Goal: Information Seeking & Learning: Learn about a topic

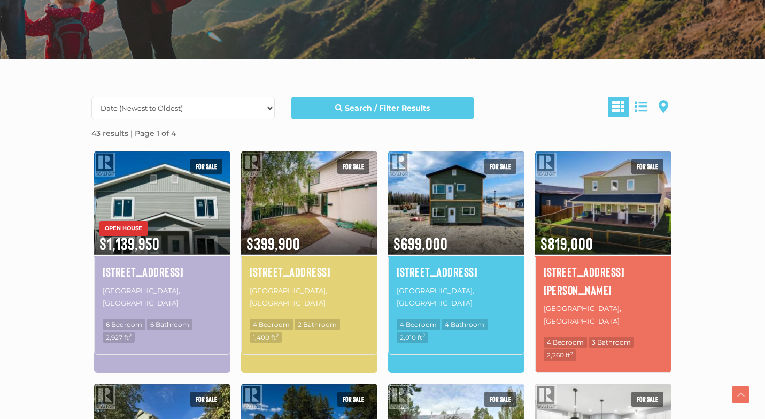
scroll to position [235, 0]
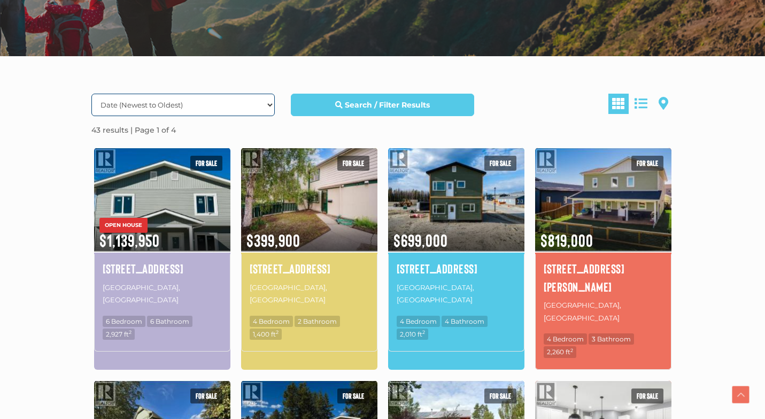
select select "Price DESC, Lease DESC, property_id DESC"
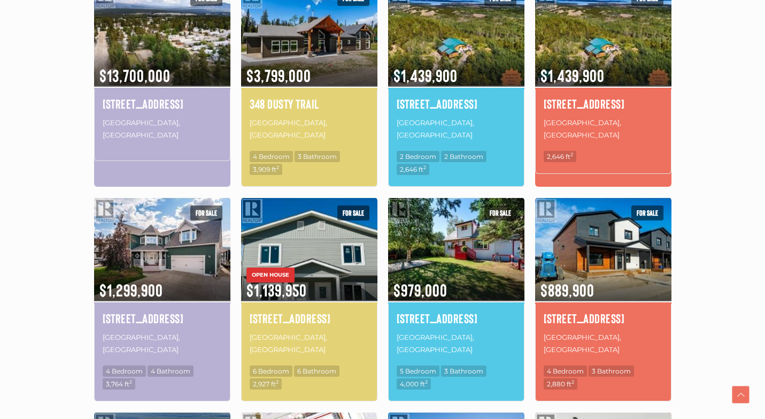
scroll to position [408, 0]
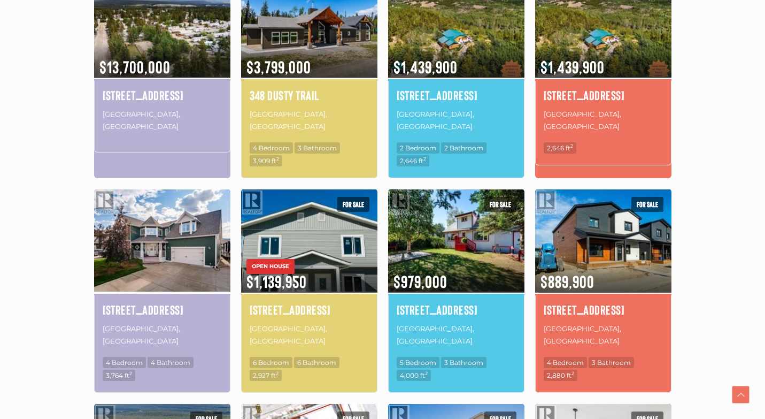
click at [173, 264] on img at bounding box center [162, 240] width 136 height 106
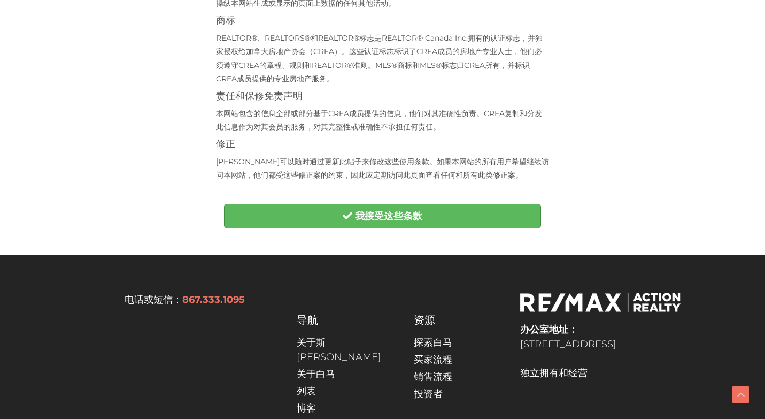
scroll to position [276, 0]
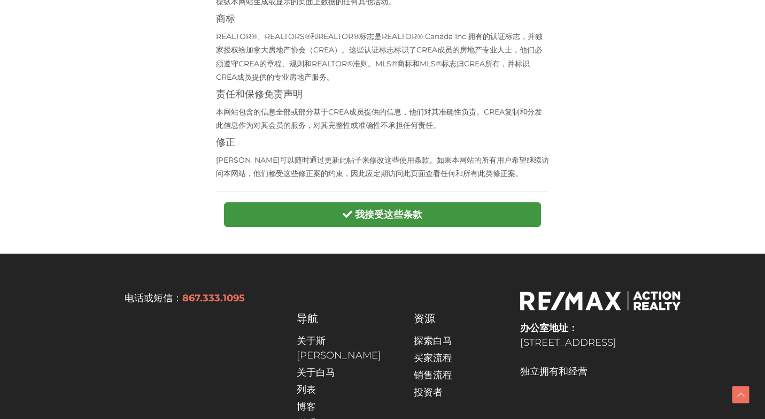
click at [384, 212] on strong "我接受这些条款" at bounding box center [388, 214] width 67 height 12
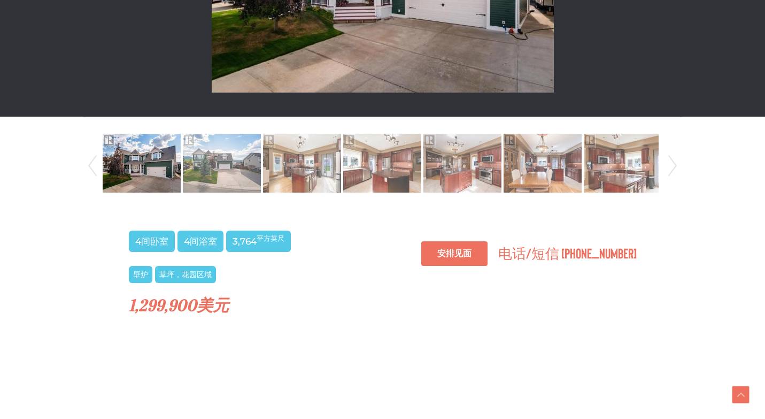
scroll to position [497, 0]
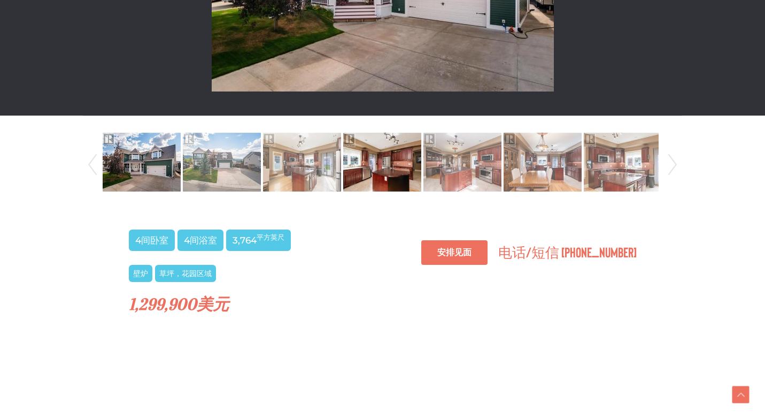
click at [385, 142] on img at bounding box center [382, 161] width 78 height 61
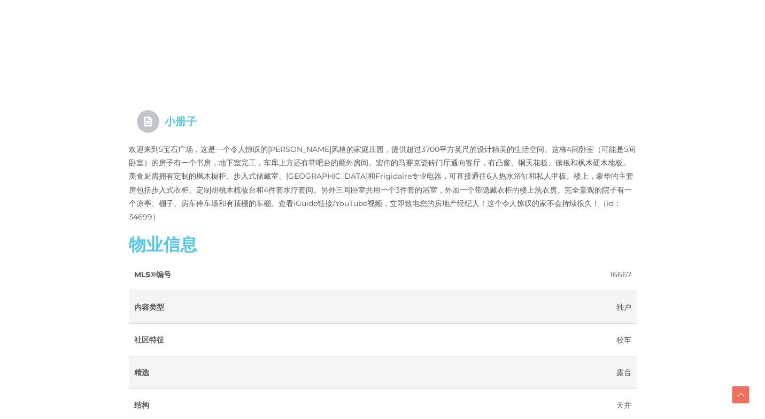
scroll to position [1041, 0]
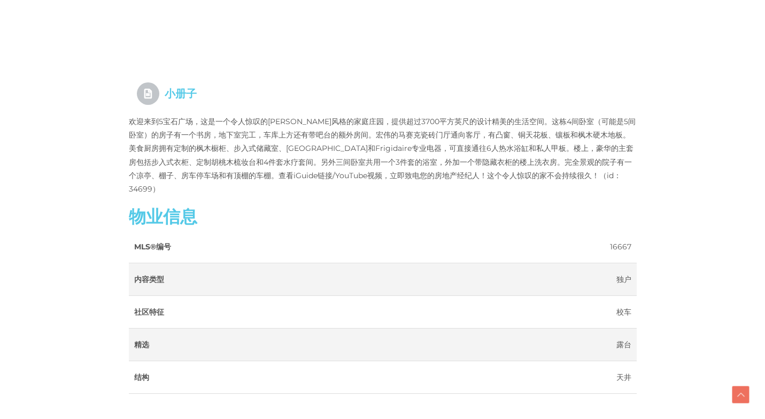
click at [331, 206] on h3 "物业信息" at bounding box center [383, 215] width 508 height 19
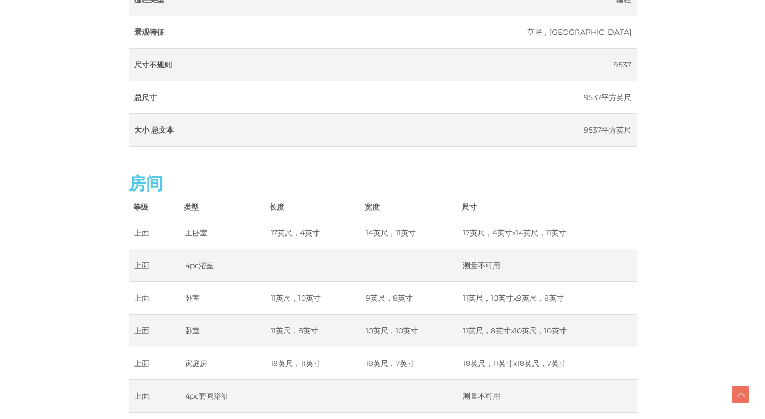
scroll to position [1987, 0]
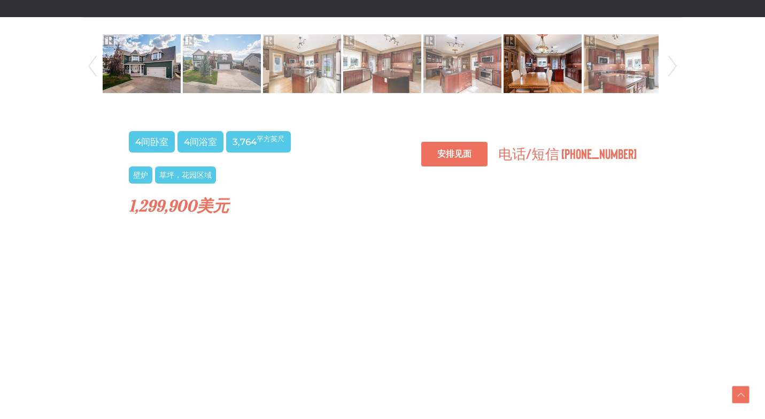
scroll to position [599, 0]
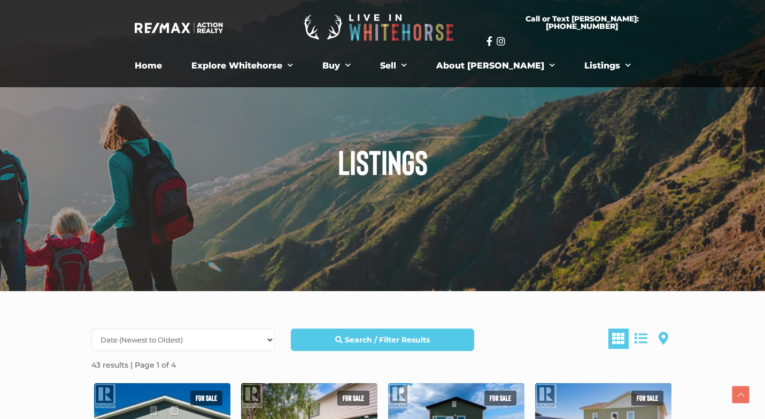
scroll to position [335, 0]
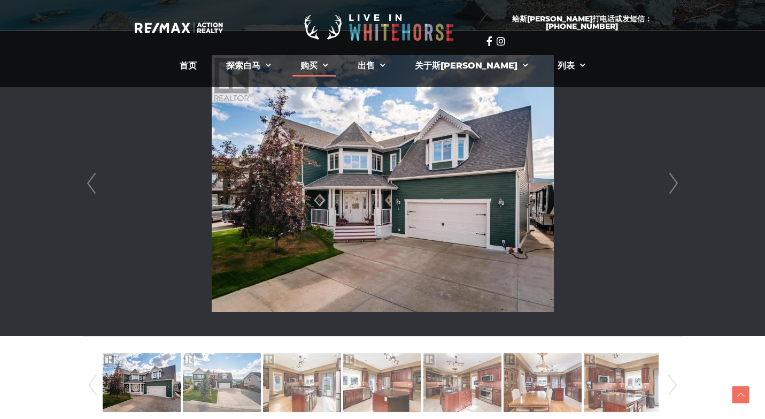
click at [336, 68] on link "购买" at bounding box center [314, 65] width 44 height 21
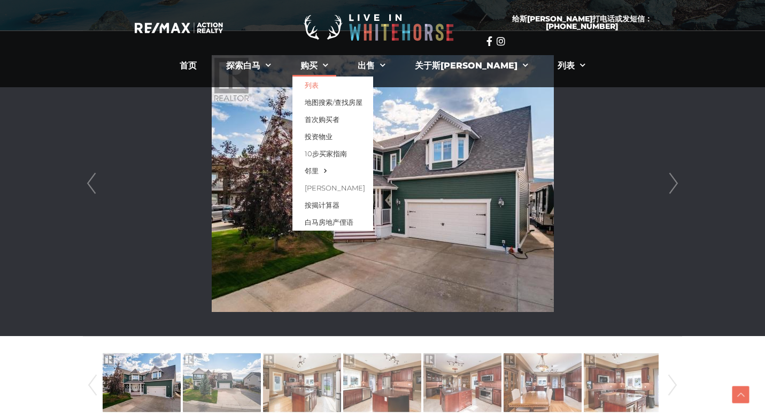
click at [350, 81] on link "列表" at bounding box center [332, 84] width 81 height 17
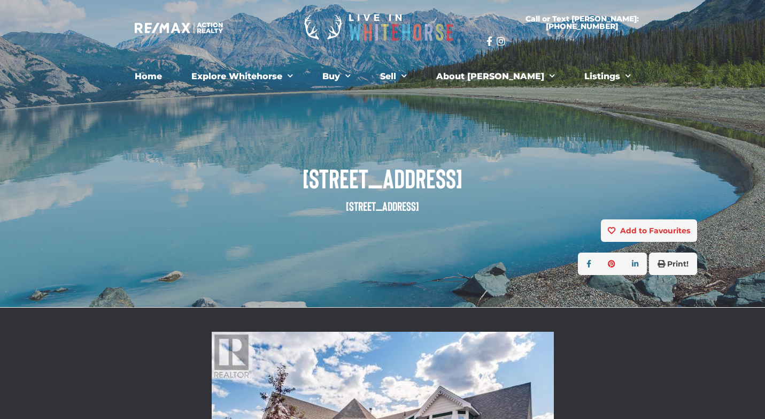
click at [358, 208] on small "[STREET_ADDRESS]" at bounding box center [382, 205] width 73 height 15
click at [358, 208] on small "Whitehorse, Yukon Y1A 6W1" at bounding box center [382, 205] width 73 height 15
click at [391, 203] on small "Whitehorse, Yukon Y1A 6W1" at bounding box center [382, 205] width 73 height 15
copy small "Yukon"
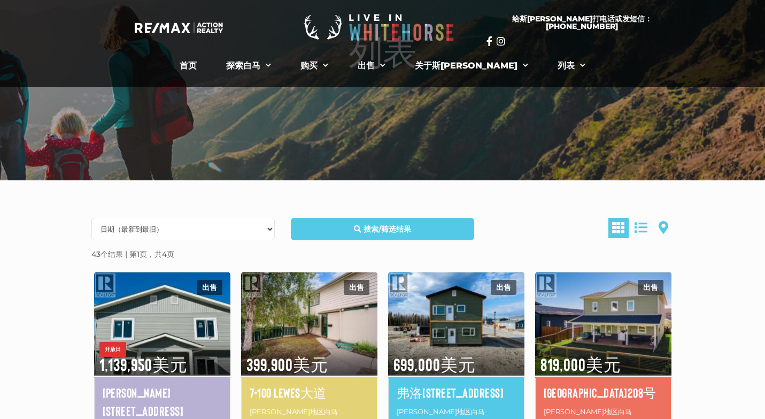
scroll to position [117, 0]
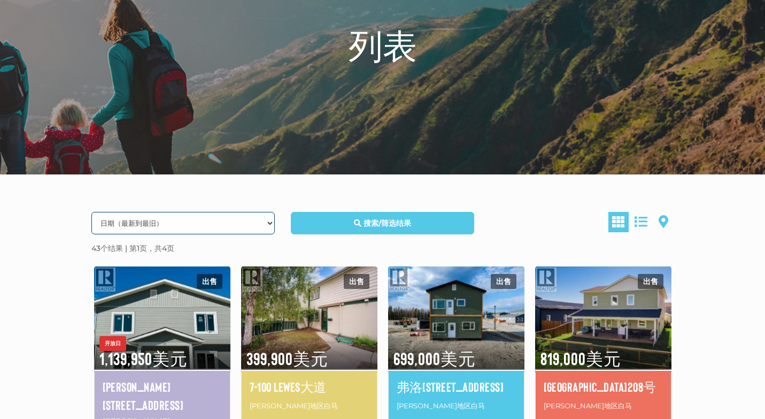
select select "Price DESC, Lease DESC, property_id DESC"
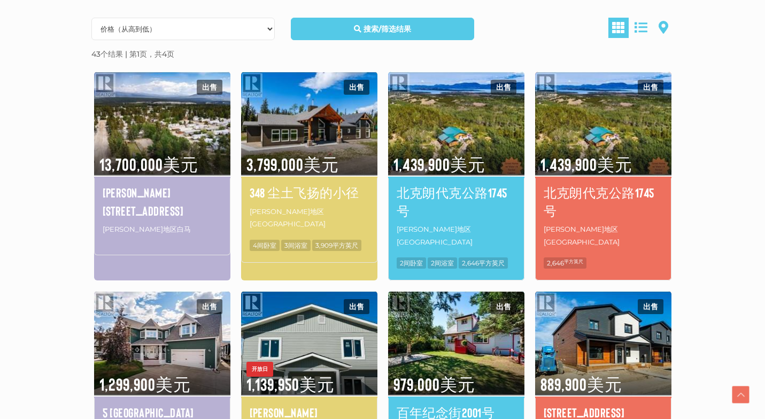
scroll to position [313, 0]
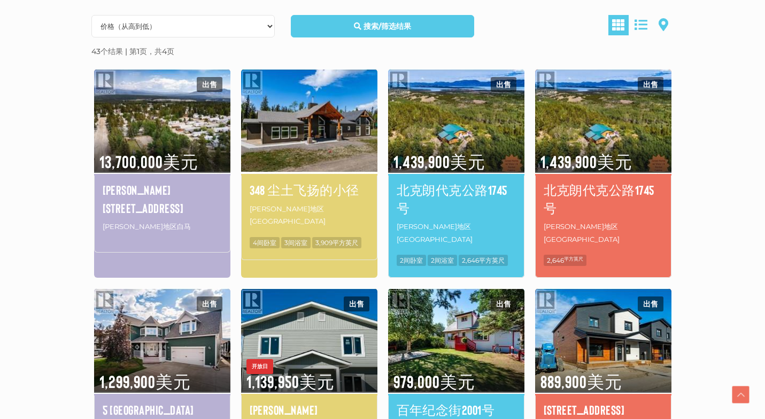
click at [336, 154] on img at bounding box center [309, 120] width 136 height 106
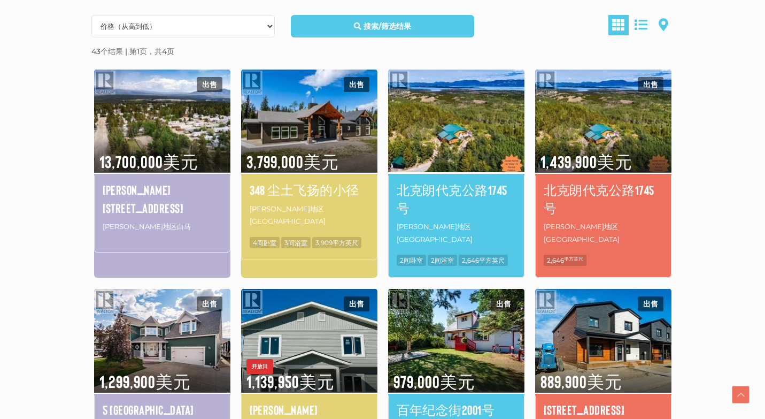
click at [445, 148] on img at bounding box center [456, 120] width 136 height 106
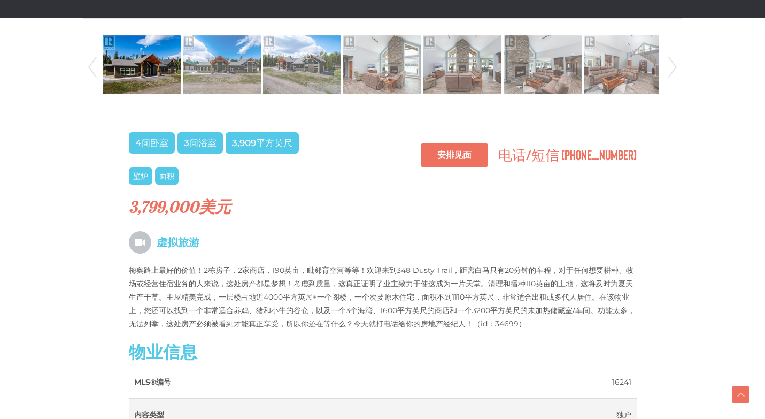
scroll to position [594, 0]
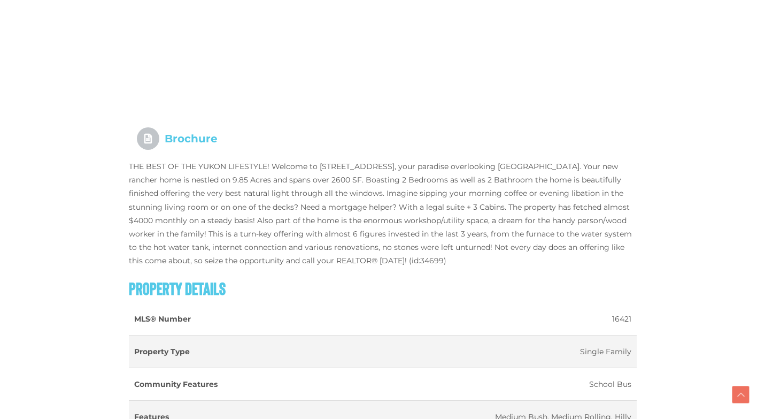
scroll to position [1024, 0]
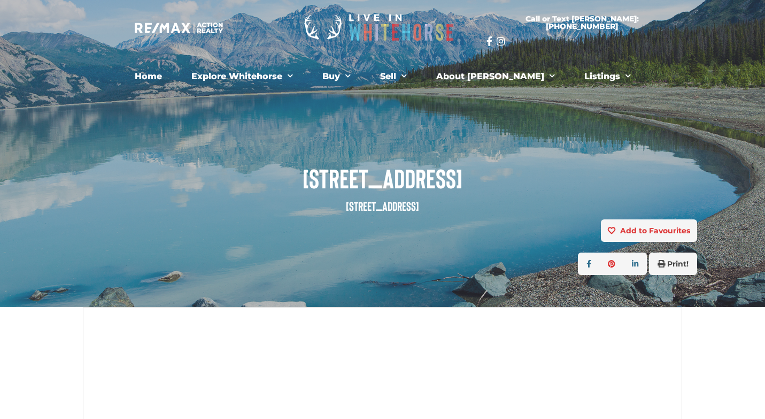
scroll to position [1024, 0]
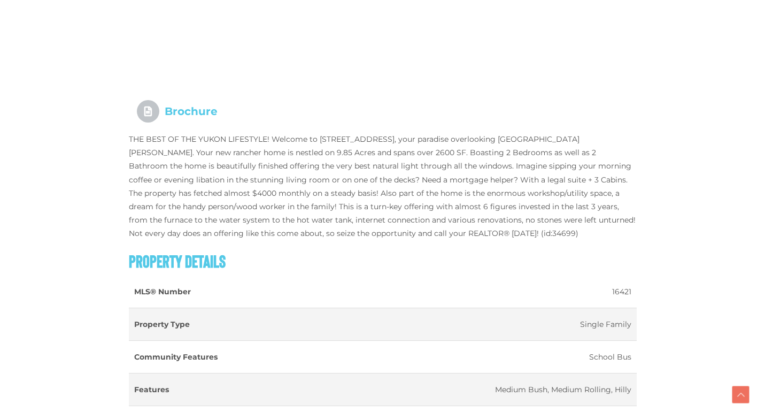
click at [632, 160] on p "THE BEST OF THE YUKON LIFESTYLE! Welcome to 1745 North Klondike Highway, your p…" at bounding box center [383, 187] width 508 height 108
